Goal: Contribute content

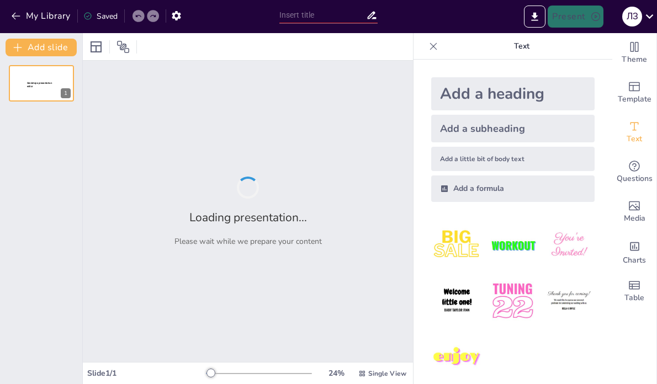
type input "Умови прийнятності конституційної скарги"
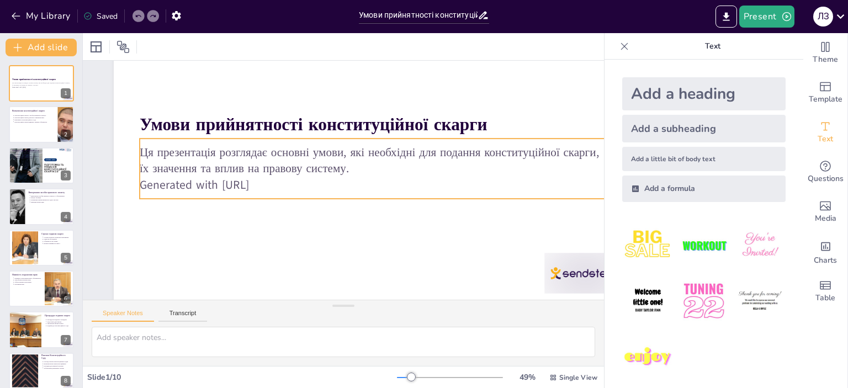
scroll to position [88, 0]
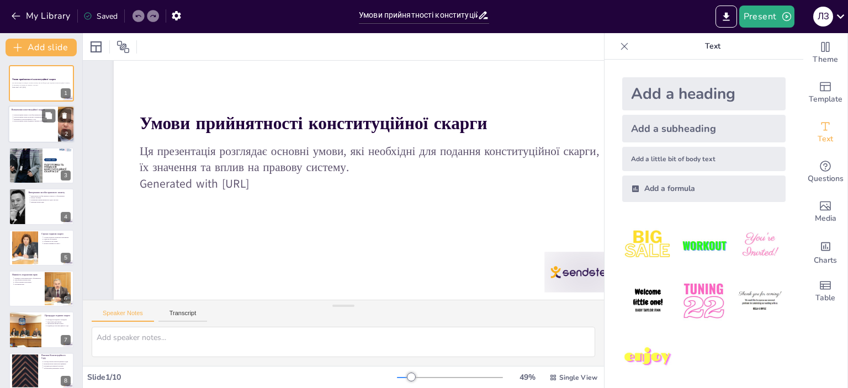
click at [27, 130] on div at bounding box center [41, 125] width 66 height 38
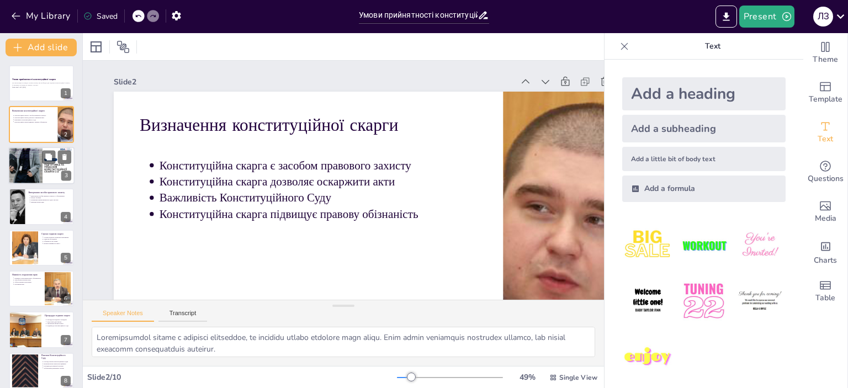
click at [30, 165] on div at bounding box center [41, 166] width 66 height 44
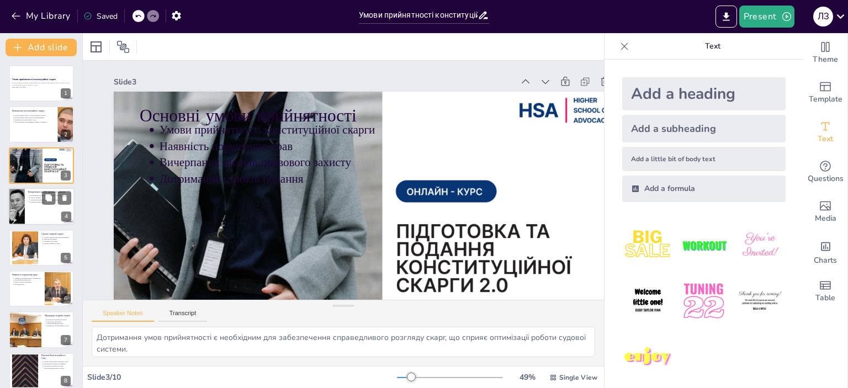
click at [30, 207] on div at bounding box center [41, 207] width 66 height 38
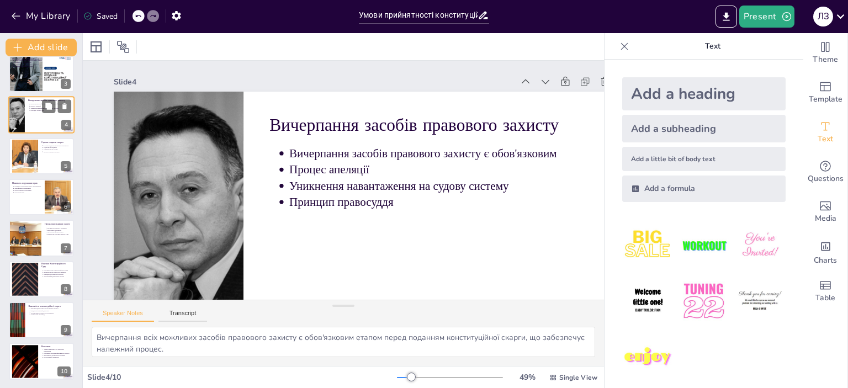
click at [30, 207] on div at bounding box center [41, 197] width 65 height 36
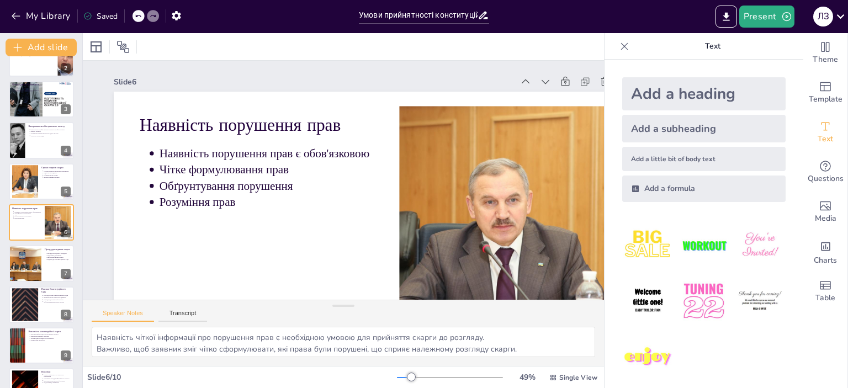
click at [32, 242] on div "Умови прийнятності конституційної скарги Ця презентація розглядає основні умови…" at bounding box center [41, 202] width 82 height 406
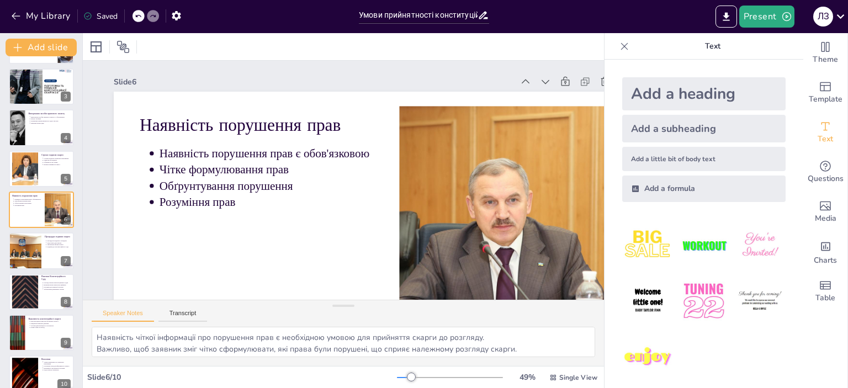
scroll to position [92, 0]
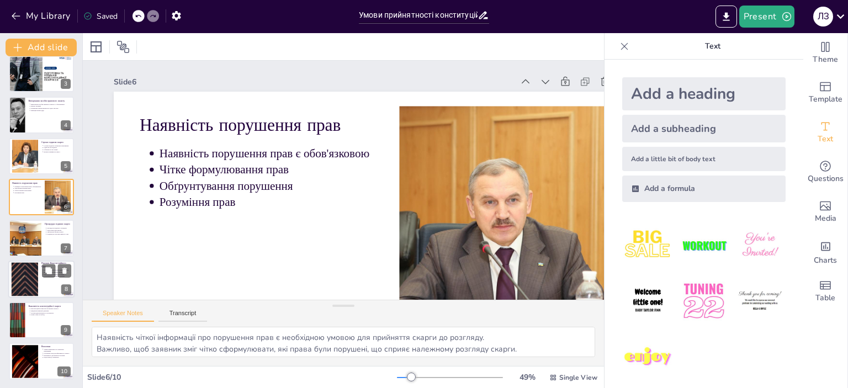
click at [33, 293] on div at bounding box center [25, 279] width 60 height 34
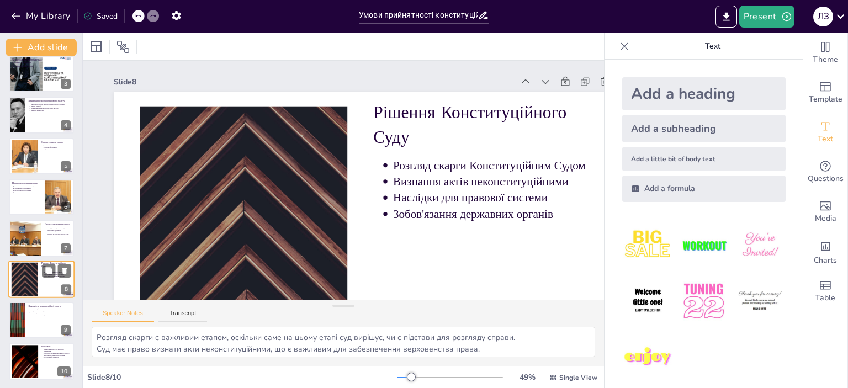
scroll to position [92, 0]
click at [34, 319] on div at bounding box center [41, 320] width 66 height 38
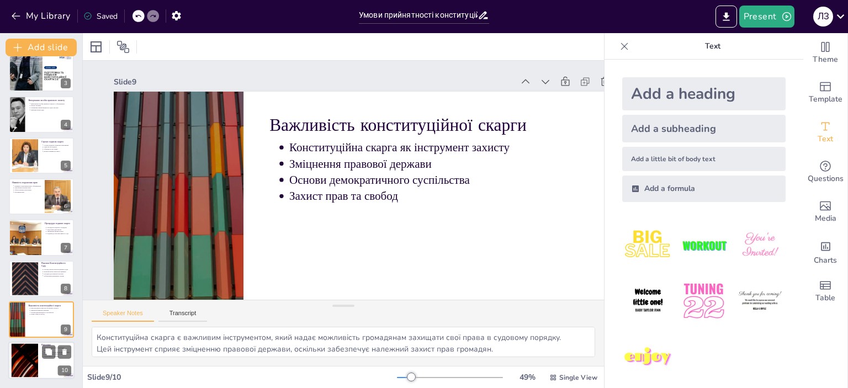
click at [35, 355] on div at bounding box center [25, 361] width 60 height 34
type textarea "Умови прийнятності конституційної скарги є основою для забезпечення прав громад…"
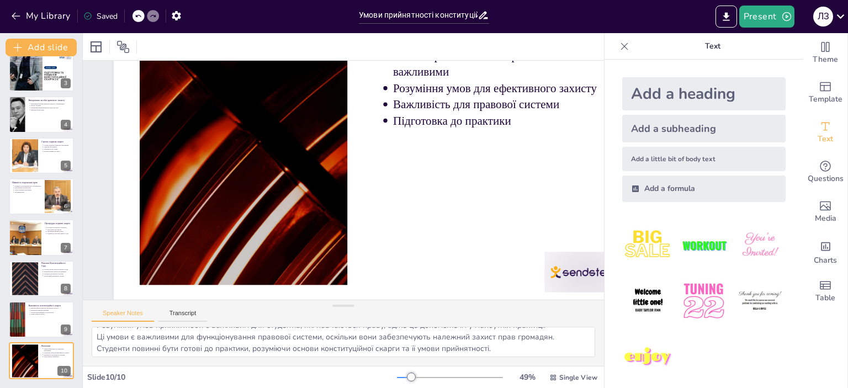
scroll to position [25, 0]
